Goal: Find specific page/section: Find specific page/section

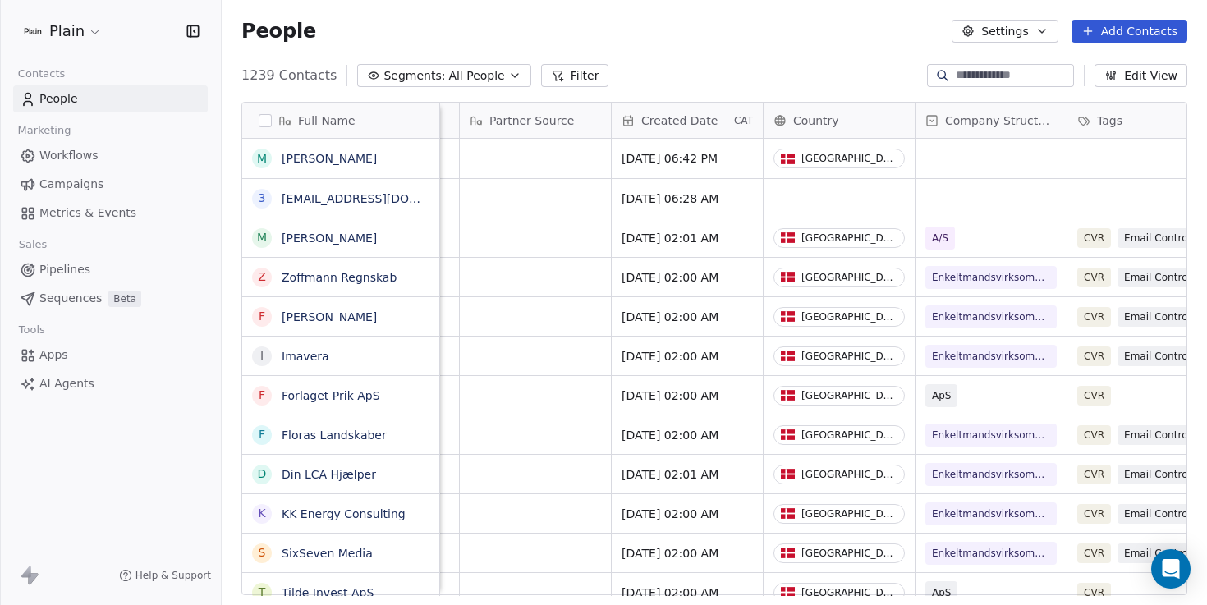
scroll to position [0, 1116]
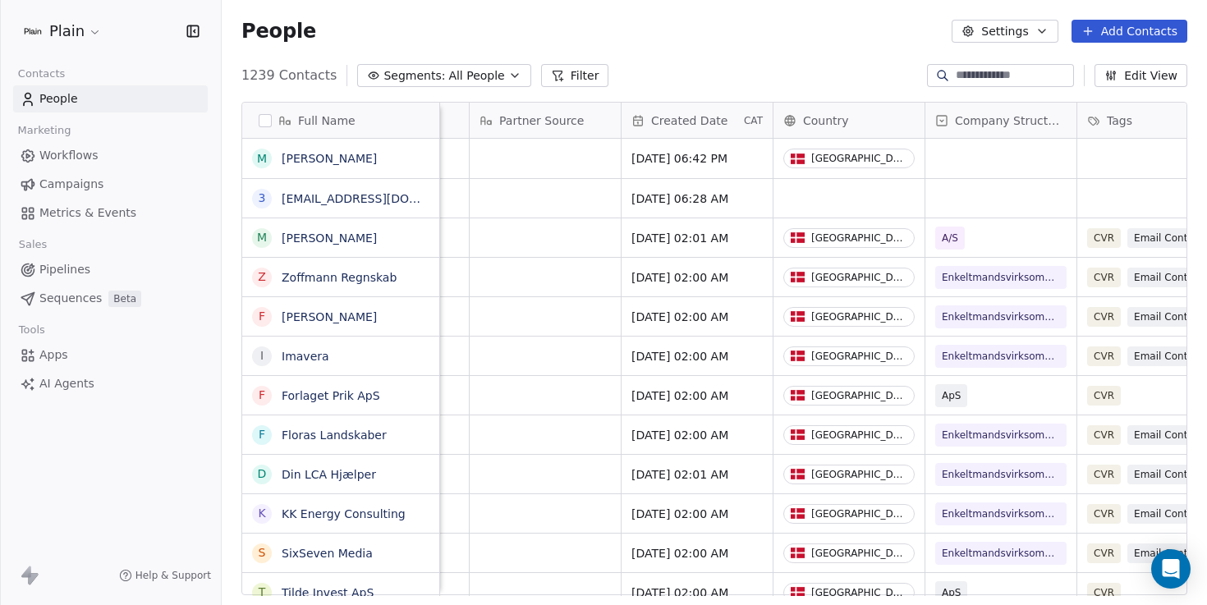
click at [60, 185] on span "Campaigns" at bounding box center [71, 184] width 64 height 17
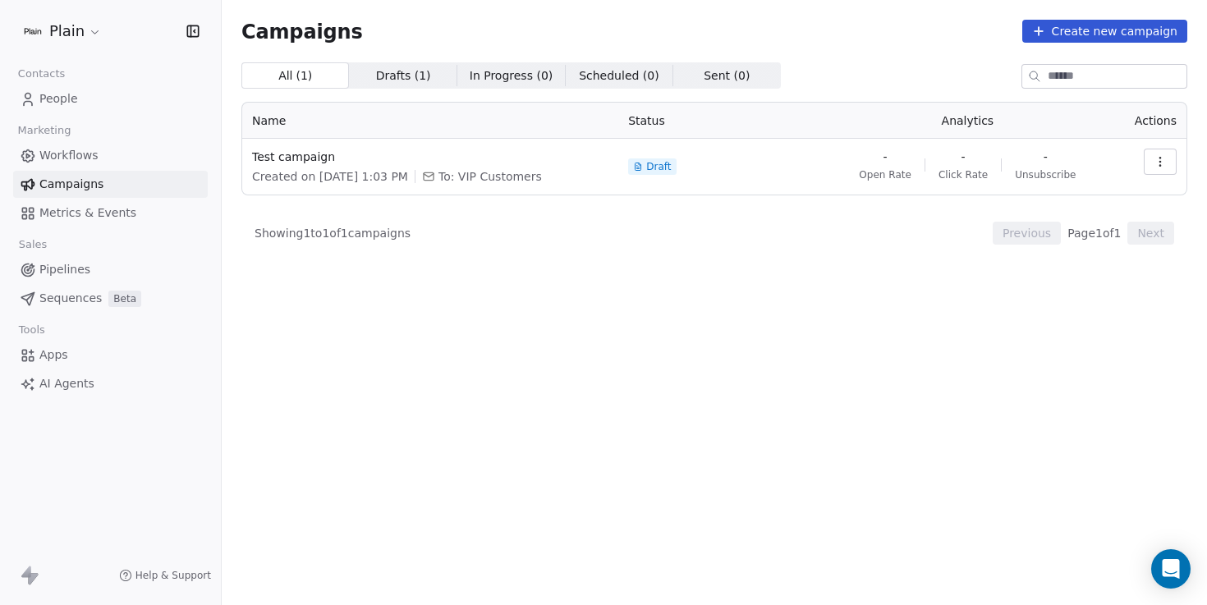
click at [62, 155] on span "Workflows" at bounding box center [68, 155] width 59 height 17
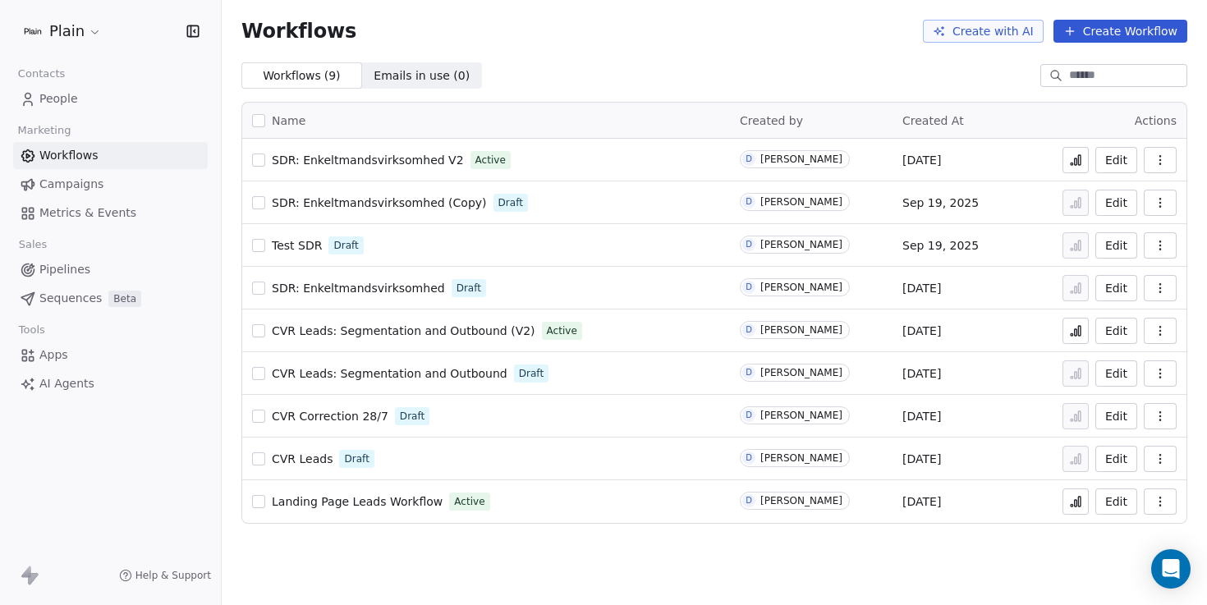
click at [391, 329] on span "CVR Leads: Segmentation and Outbound (V2)" at bounding box center [404, 330] width 264 height 13
click at [352, 332] on span "CVR Leads: Segmentation and Outbound (V2)" at bounding box center [404, 330] width 264 height 13
click at [56, 108] on link "People" at bounding box center [110, 98] width 195 height 27
